Goal: Check status

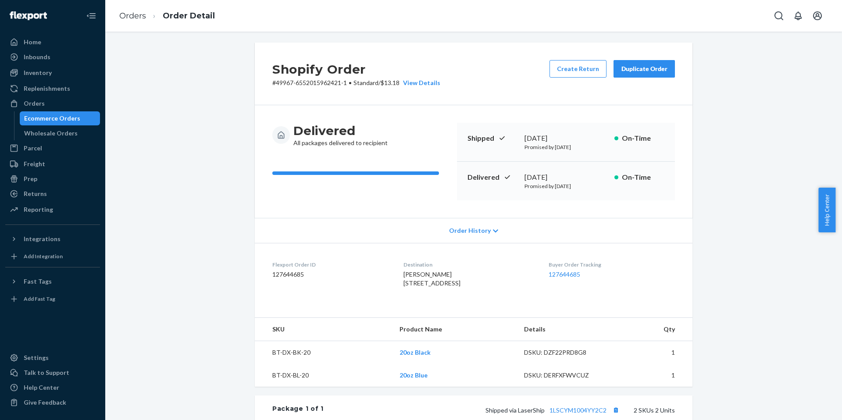
scroll to position [4, 0]
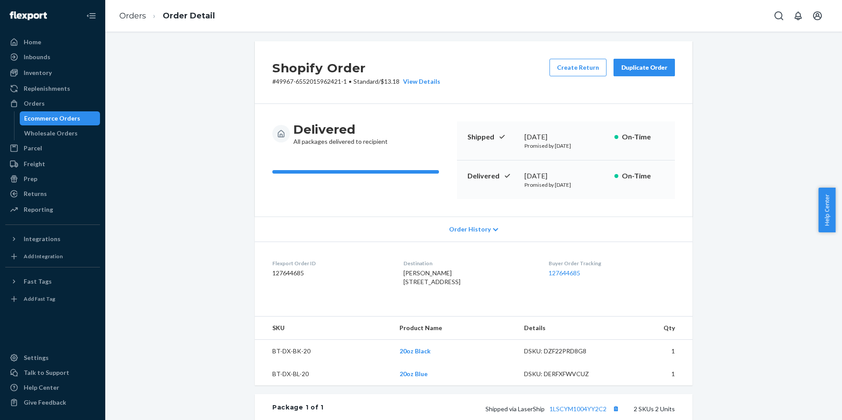
click at [447, 278] on span "[PERSON_NAME] [STREET_ADDRESS]" at bounding box center [431, 277] width 57 height 16
click at [443, 274] on div "[PERSON_NAME] [STREET_ADDRESS]" at bounding box center [468, 278] width 131 height 18
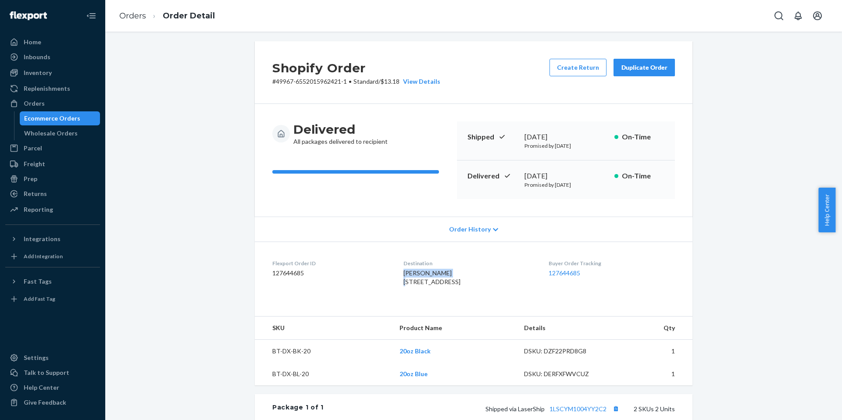
click at [443, 274] on div "[PERSON_NAME] [STREET_ADDRESS]" at bounding box center [468, 278] width 131 height 18
click at [774, 14] on icon "Open Search Box" at bounding box center [778, 16] width 11 height 11
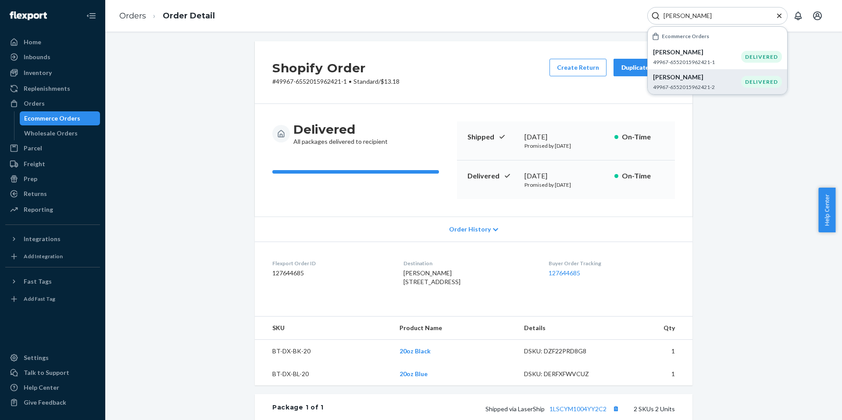
type input "[PERSON_NAME]"
click at [675, 78] on p "[PERSON_NAME]" at bounding box center [697, 77] width 88 height 9
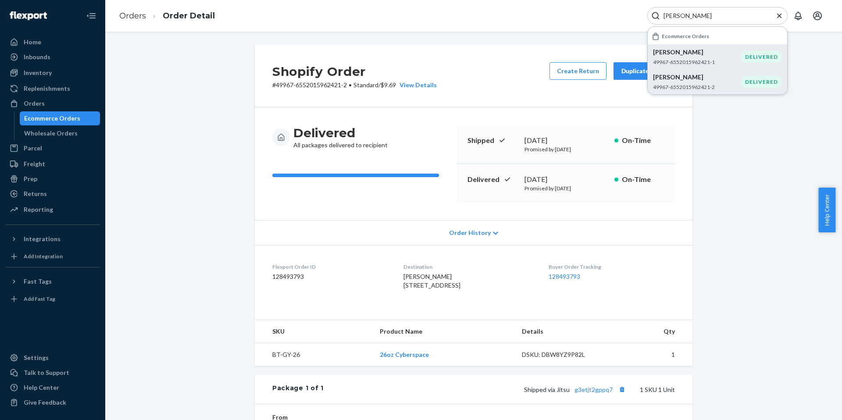
click at [683, 60] on p "49967-6552015962421-1" at bounding box center [697, 61] width 88 height 7
